Goal: Task Accomplishment & Management: Use online tool/utility

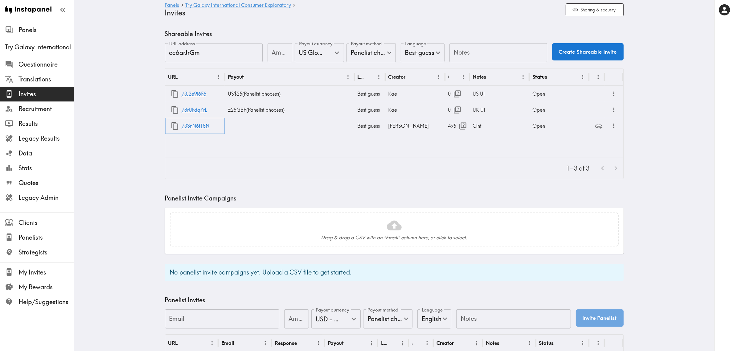
click at [172, 127] on icon "button" at bounding box center [175, 126] width 8 height 8
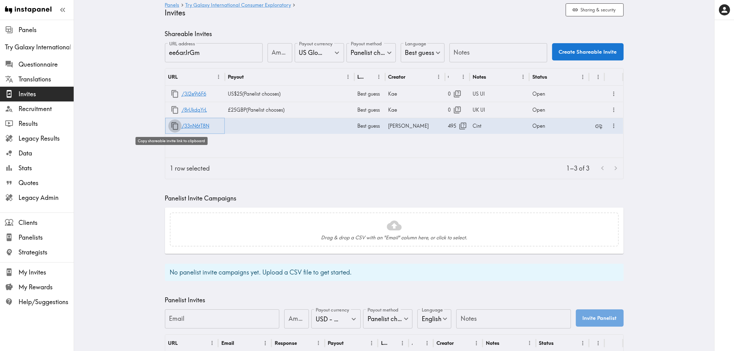
click at [173, 126] on icon "button" at bounding box center [175, 126] width 8 height 8
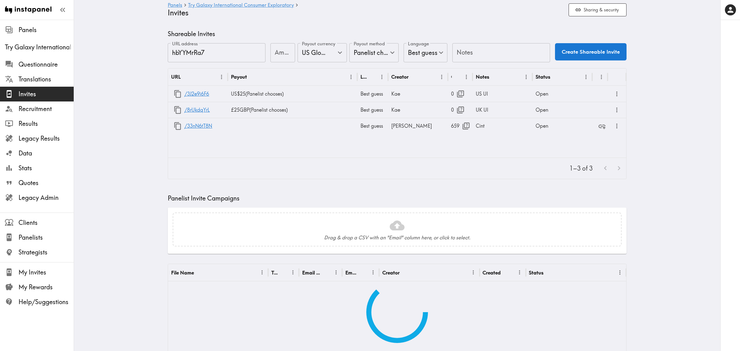
type input "US Global Equivalent - converted and cost-of-living adjusted"
type input "USD - US Dollar ([GEOGRAPHIC_DATA], [US_STATE], [GEOGRAPHIC_DATA], [GEOGRAPHIC_…"
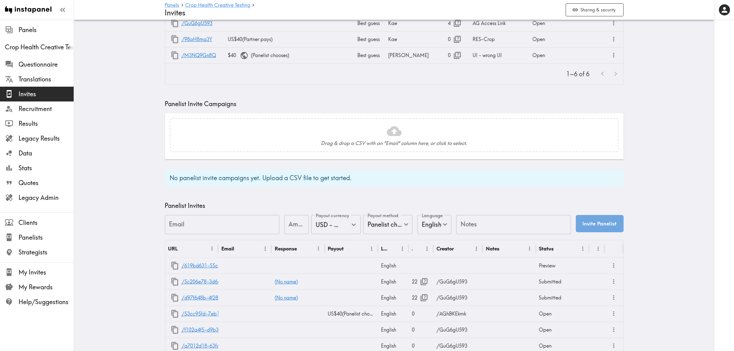
scroll to position [158, 0]
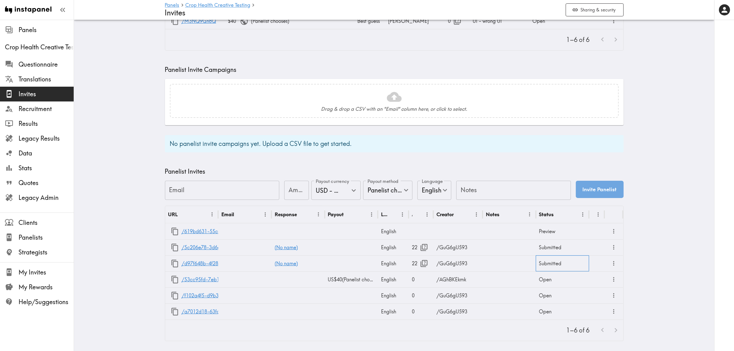
click at [557, 259] on div "Submitted" at bounding box center [562, 263] width 53 height 16
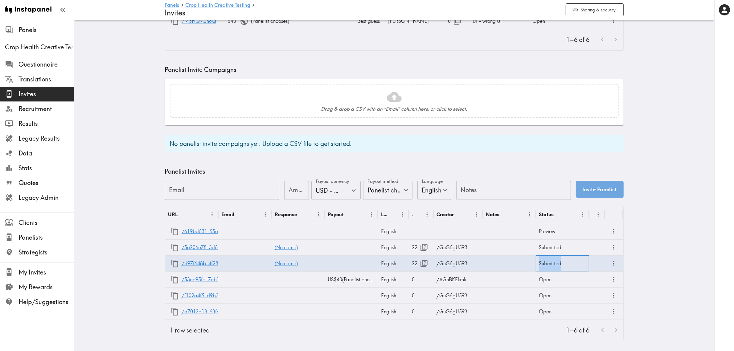
click at [557, 259] on div "Submitted" at bounding box center [562, 263] width 53 height 16
click at [565, 259] on body "Instapanel - Panels - Crop Health Creative Testing - Invites Panels Crop Health…" at bounding box center [370, 109] width 740 height 484
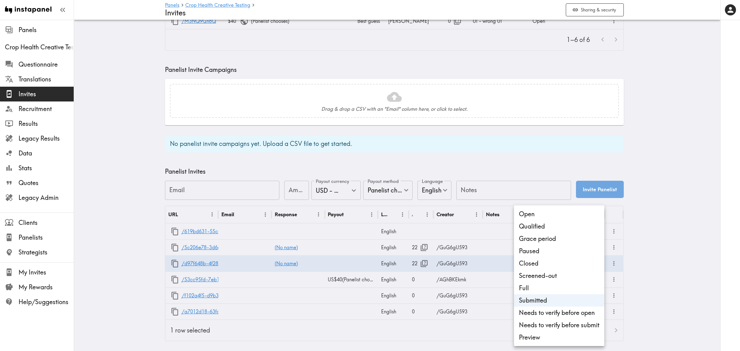
click at [667, 226] on div at bounding box center [370, 175] width 740 height 351
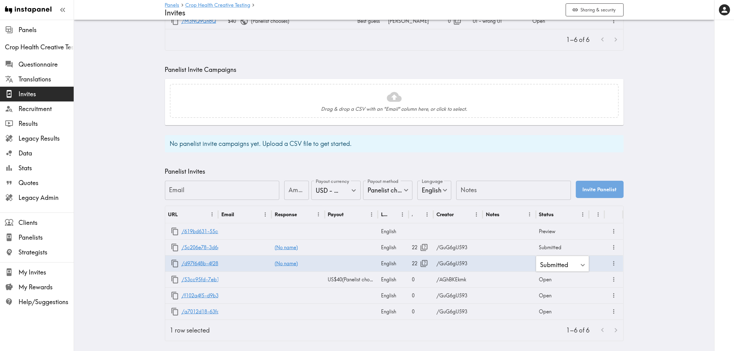
click at [104, 165] on main "Panels Crop Health Creative Testing Invites Sharing & security Shareable Invite…" at bounding box center [394, 109] width 641 height 484
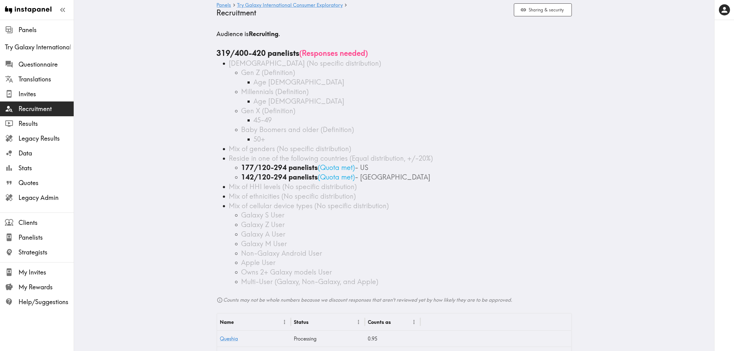
click at [392, 179] on div "142/120-294 panelists ( Quota met ) - UK" at bounding box center [406, 177] width 331 height 10
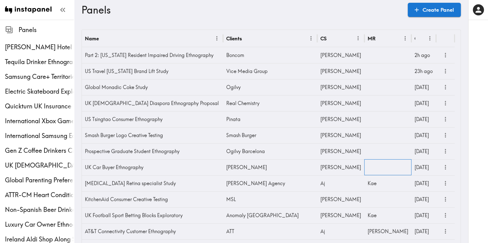
click at [377, 162] on div at bounding box center [387, 167] width 47 height 16
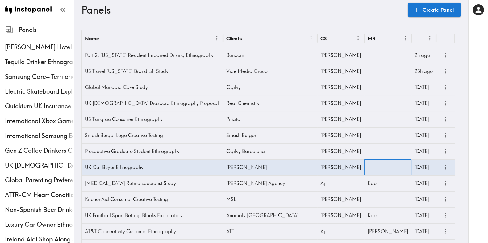
click at [377, 162] on div at bounding box center [387, 167] width 47 height 16
click at [379, 167] on input "text" at bounding box center [383, 170] width 32 height 14
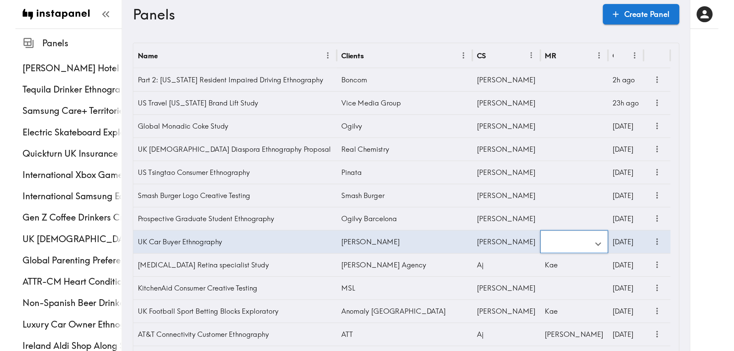
scroll to position [0, 0]
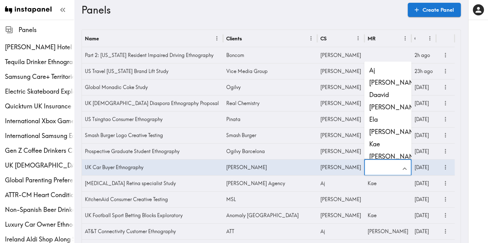
click at [380, 156] on li "[PERSON_NAME]" at bounding box center [387, 157] width 47 height 12
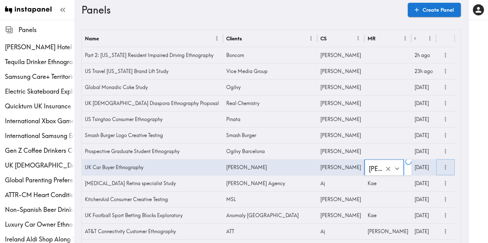
click at [446, 166] on icon "more" at bounding box center [445, 167] width 7 height 7
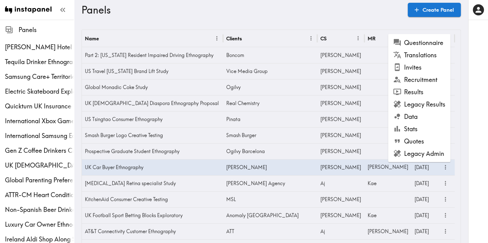
click at [419, 67] on li "Invites" at bounding box center [419, 67] width 62 height 12
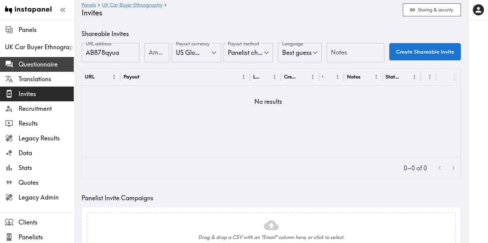
click at [34, 66] on span "Questionnaire" at bounding box center [46, 64] width 55 height 9
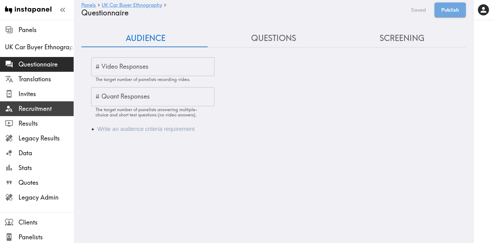
click at [47, 109] on span "Recruitment" at bounding box center [46, 109] width 55 height 9
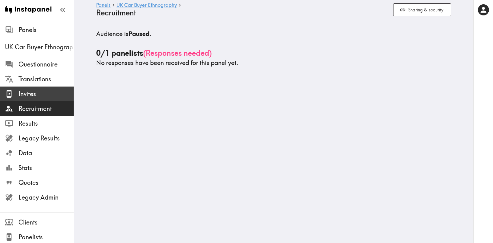
click at [27, 91] on span "Invites" at bounding box center [46, 94] width 55 height 9
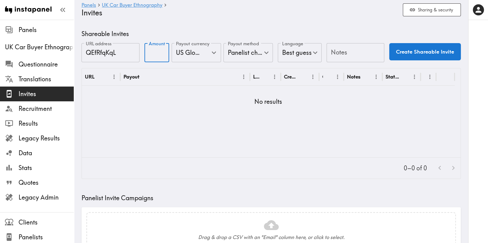
click at [148, 52] on input "Amount" at bounding box center [156, 52] width 25 height 19
type input "25"
click at [340, 53] on input "Notes" at bounding box center [355, 52] width 58 height 19
type input "UI"
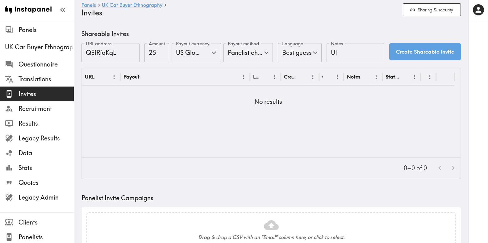
click at [401, 59] on button "Create Shareable Invite" at bounding box center [425, 51] width 72 height 17
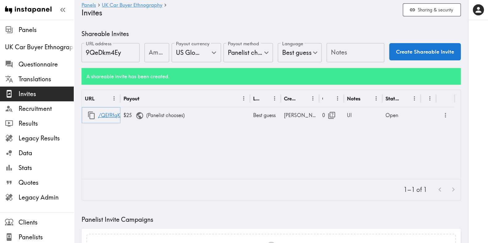
click at [90, 116] on icon "button" at bounding box center [91, 116] width 7 height 8
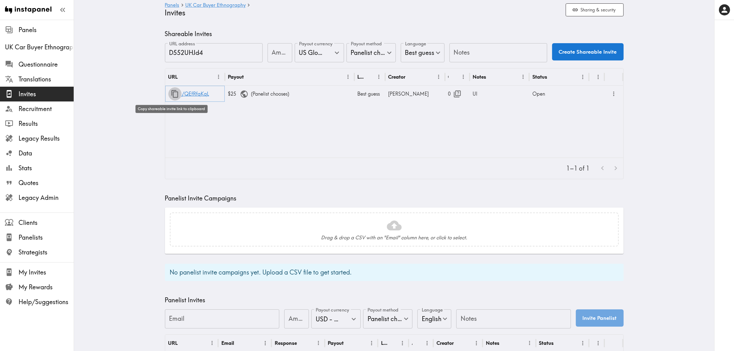
click at [172, 92] on icon "button" at bounding box center [174, 94] width 7 height 8
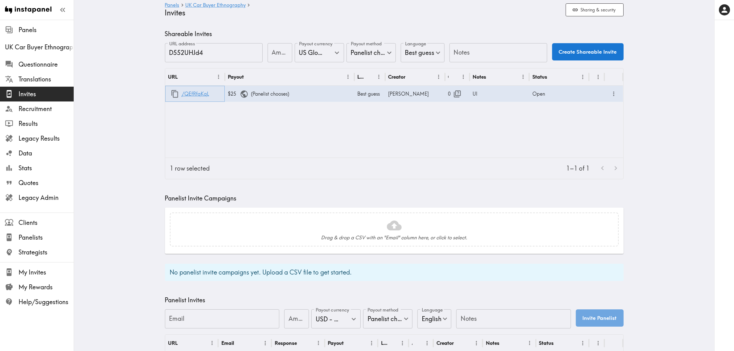
click at [171, 93] on icon "button" at bounding box center [175, 94] width 8 height 8
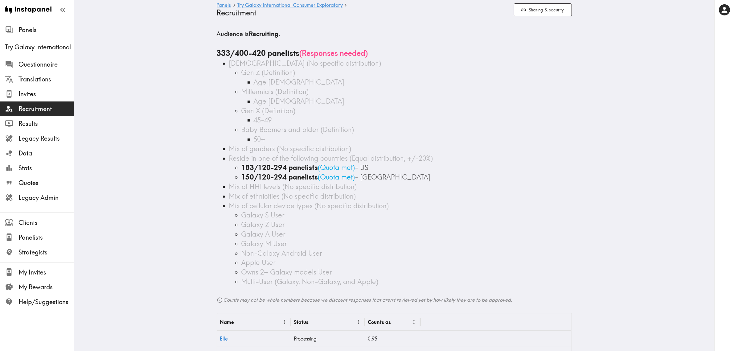
click at [282, 158] on span "Reside in one of the following countries (Equal distribution, +/-20%)" at bounding box center [331, 158] width 204 height 9
click at [451, 121] on div "45-49" at bounding box center [413, 120] width 318 height 10
click at [358, 109] on div "Gen X (Definition)" at bounding box center [406, 111] width 331 height 10
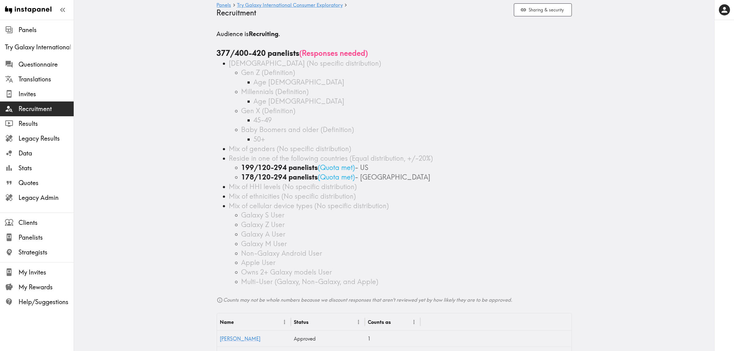
click at [295, 81] on div "Age 18-28" at bounding box center [413, 82] width 318 height 10
click at [25, 93] on span "Invites" at bounding box center [46, 94] width 55 height 9
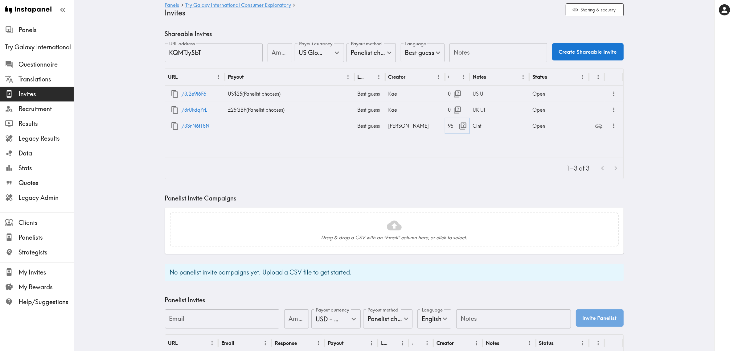
click at [461, 127] on icon "button" at bounding box center [463, 125] width 7 height 7
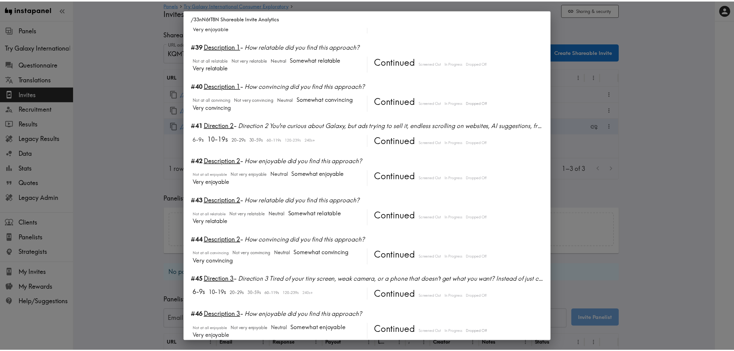
scroll to position [1928, 0]
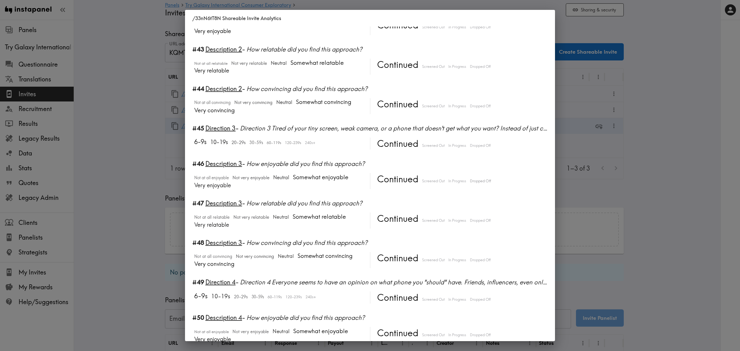
click at [159, 142] on div "/33nN6tT8N Shareable Invite Analytics #1 There is a new instapanel! 0-5s 6-9s 1…" at bounding box center [370, 175] width 740 height 351
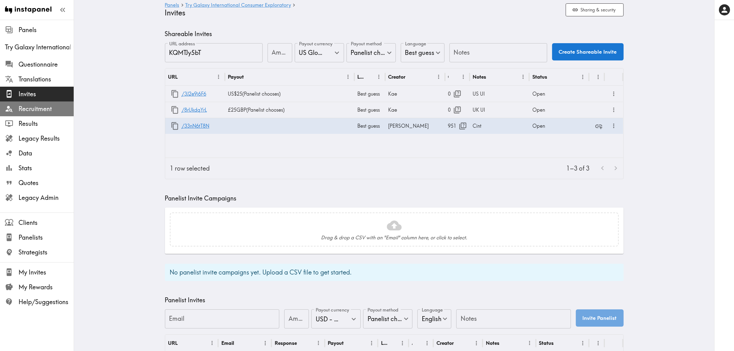
click at [46, 112] on span "Recruitment" at bounding box center [46, 109] width 55 height 9
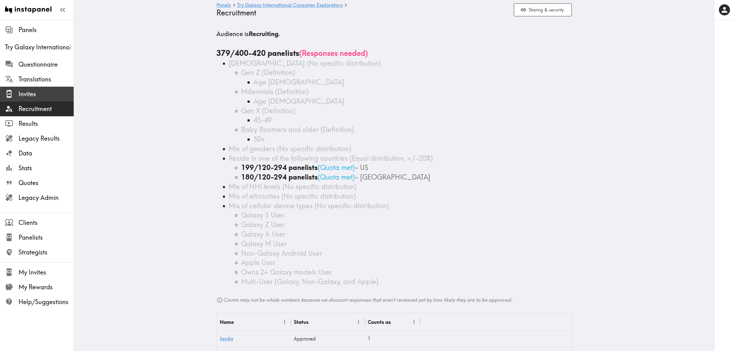
click at [43, 97] on span "Invites" at bounding box center [46, 94] width 55 height 9
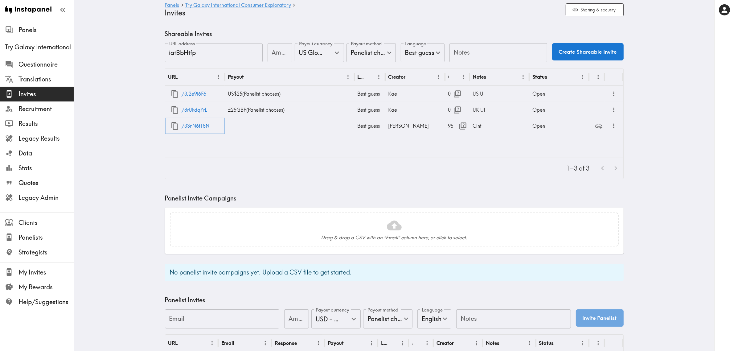
click at [171, 128] on icon "button" at bounding box center [175, 126] width 8 height 8
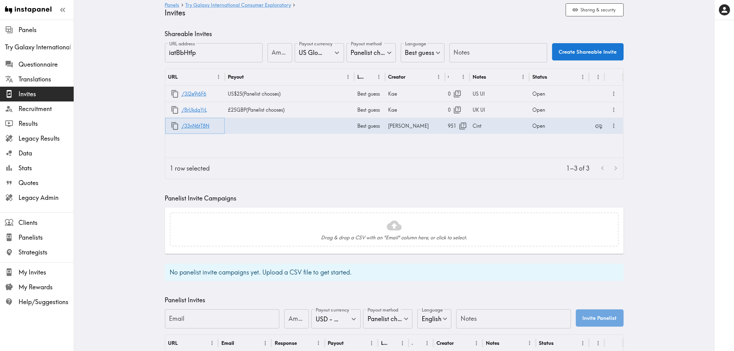
click at [171, 128] on icon "button" at bounding box center [175, 126] width 8 height 8
click at [49, 112] on span "Recruitment" at bounding box center [46, 109] width 55 height 9
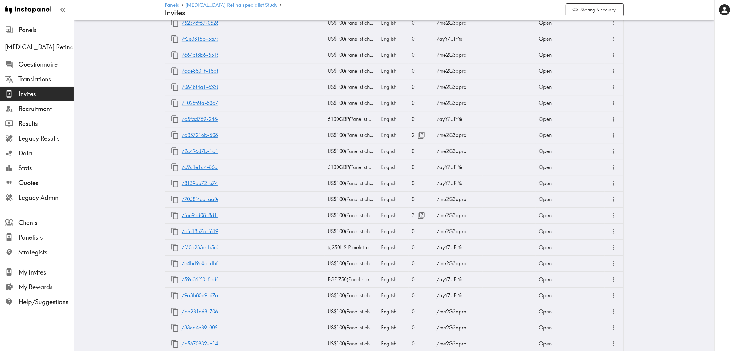
scroll to position [8145, 0]
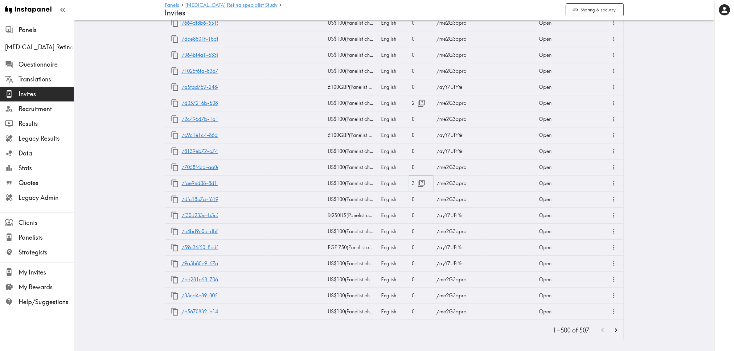
click at [420, 179] on icon "button" at bounding box center [421, 183] width 8 height 8
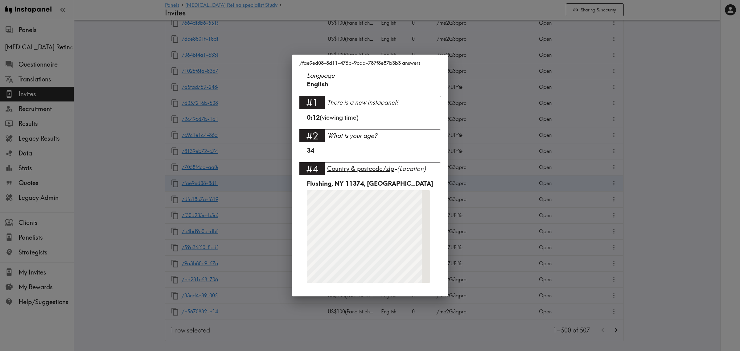
drag, startPoint x: 693, startPoint y: 195, endPoint x: 614, endPoint y: 325, distance: 152.0
click at [693, 195] on div "/fae9ed08-8d11-475b-9caa-787f8e87b3b3 answers Language English #1 There is a ne…" at bounding box center [370, 175] width 740 height 351
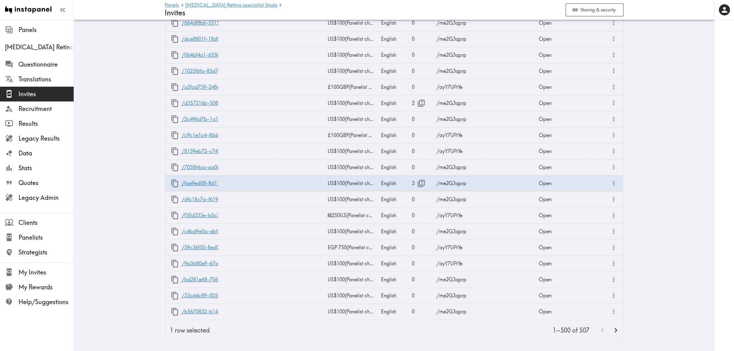
click at [613, 326] on icon "Go to next page" at bounding box center [616, 330] width 8 height 8
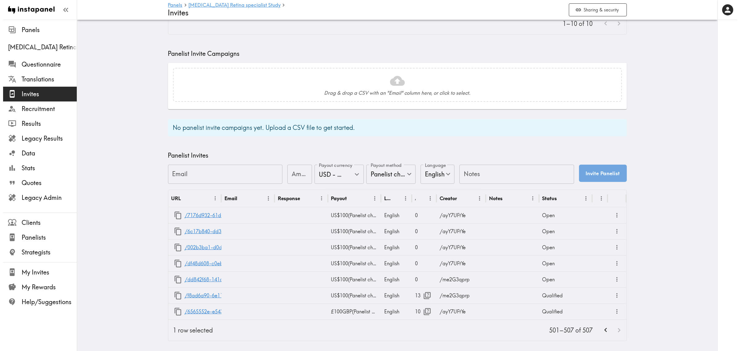
scroll to position [238, 0]
click at [421, 292] on icon "button" at bounding box center [424, 295] width 7 height 7
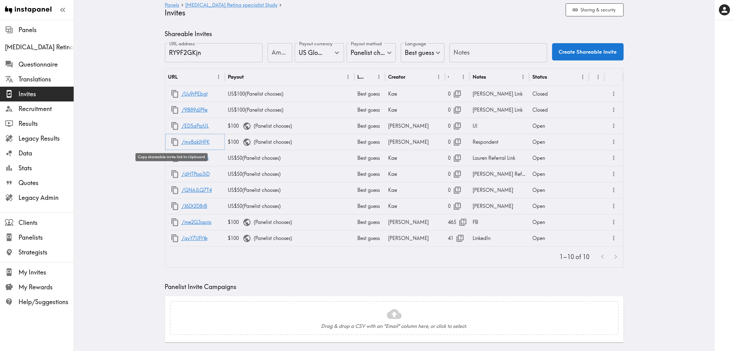
click at [174, 143] on icon "button" at bounding box center [175, 142] width 8 height 8
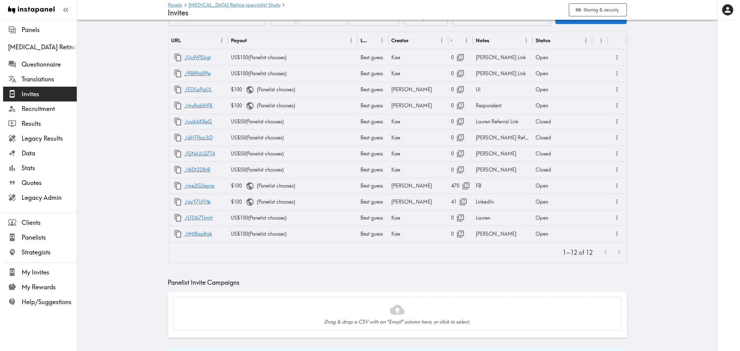
scroll to position [77, 0]
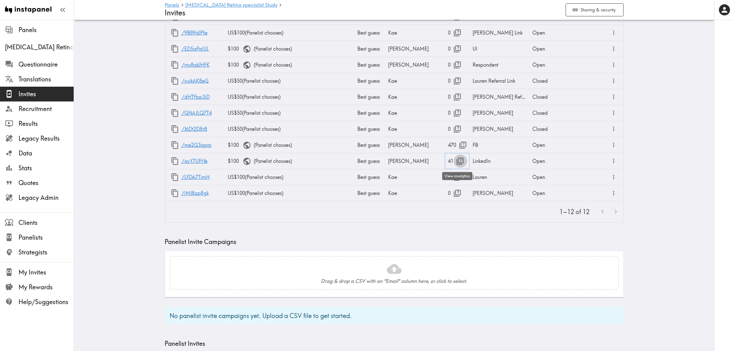
click at [460, 159] on icon "button" at bounding box center [460, 161] width 7 height 7
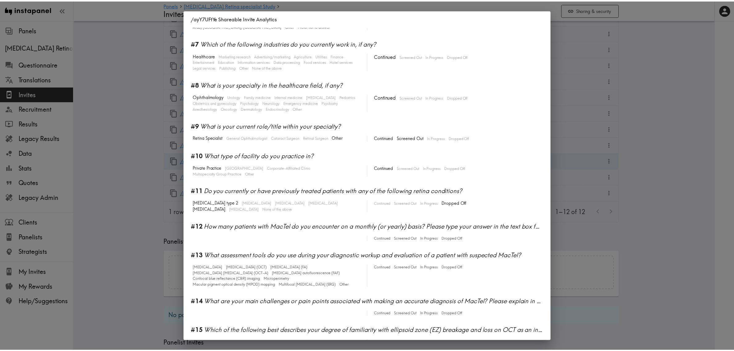
scroll to position [231, 0]
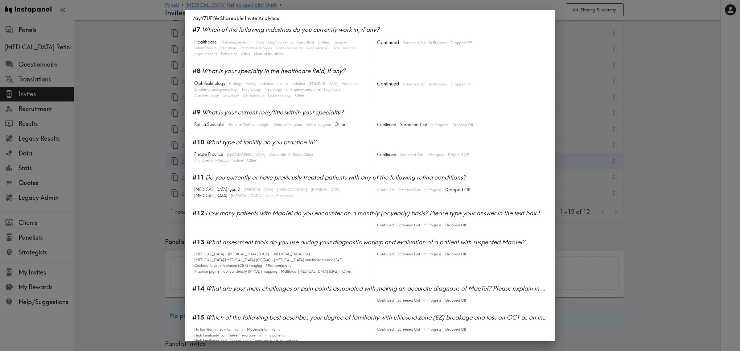
click at [652, 113] on div "/ayY7UFtYe Shareable Invite Analytics #1 There is a new instapanel! 0-6s 6-10s …" at bounding box center [370, 175] width 740 height 351
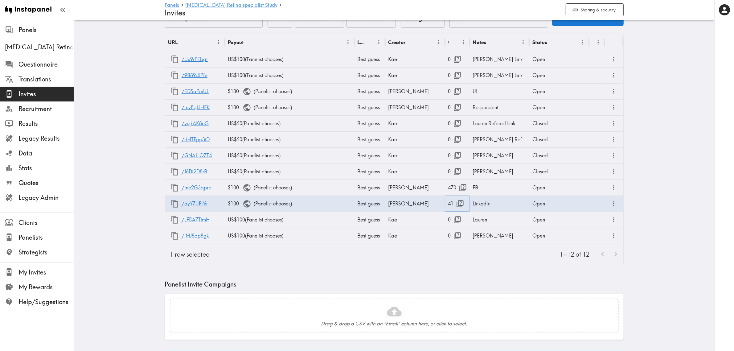
scroll to position [0, 0]
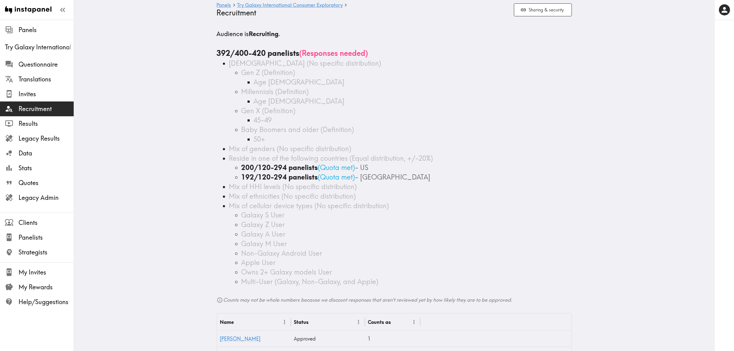
click at [383, 102] on div "Age [DEMOGRAPHIC_DATA]" at bounding box center [413, 102] width 318 height 10
click at [397, 106] on div "Gen X (Definition)" at bounding box center [406, 111] width 331 height 10
click at [34, 196] on span "Legacy Admin" at bounding box center [46, 197] width 55 height 9
